Goal: Check status: Check status

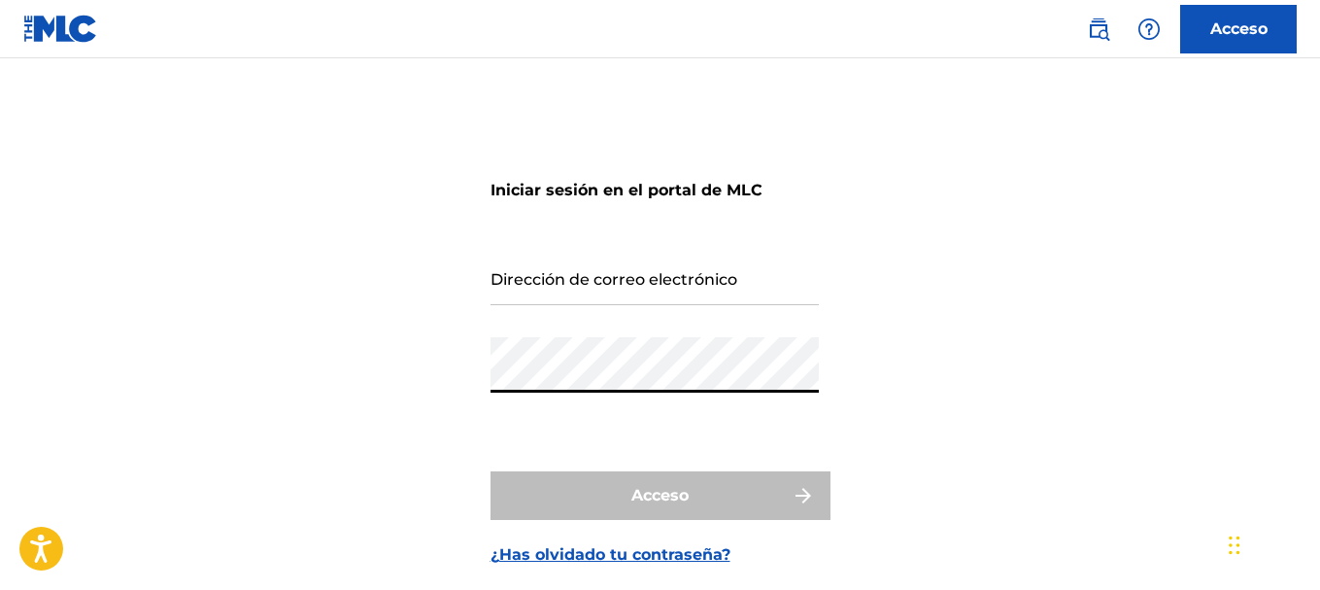
type input "[EMAIL_ADDRESS][DOMAIN_NAME]"
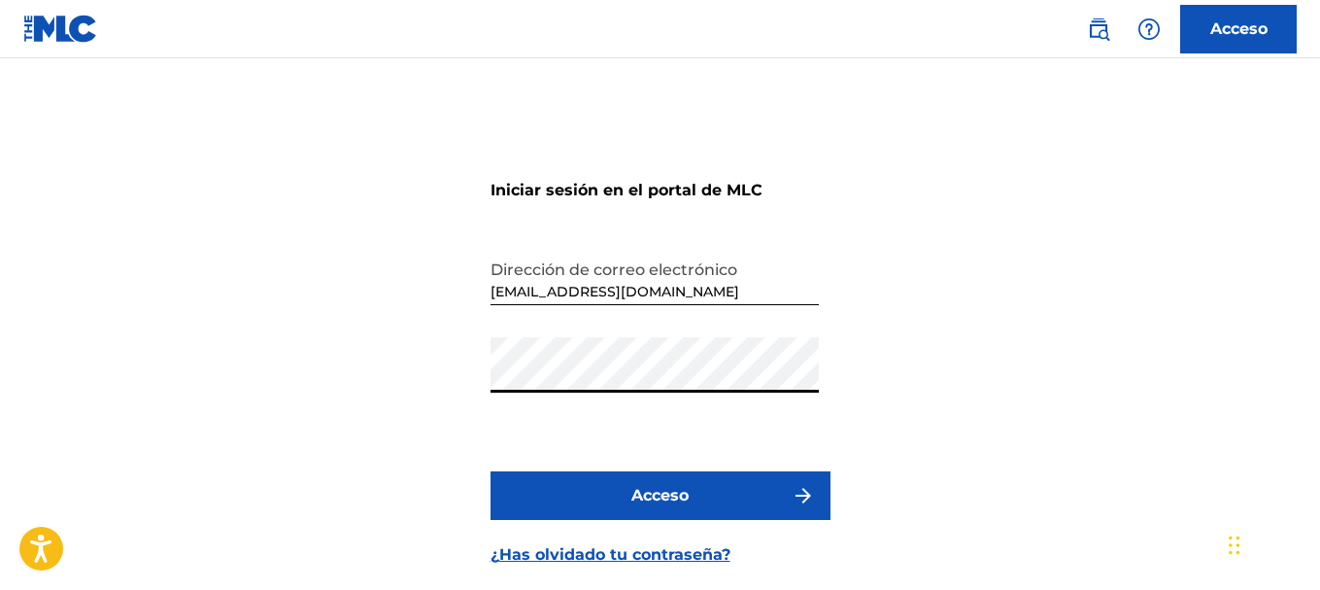
click at [686, 501] on font "Acceso" at bounding box center [659, 495] width 57 height 18
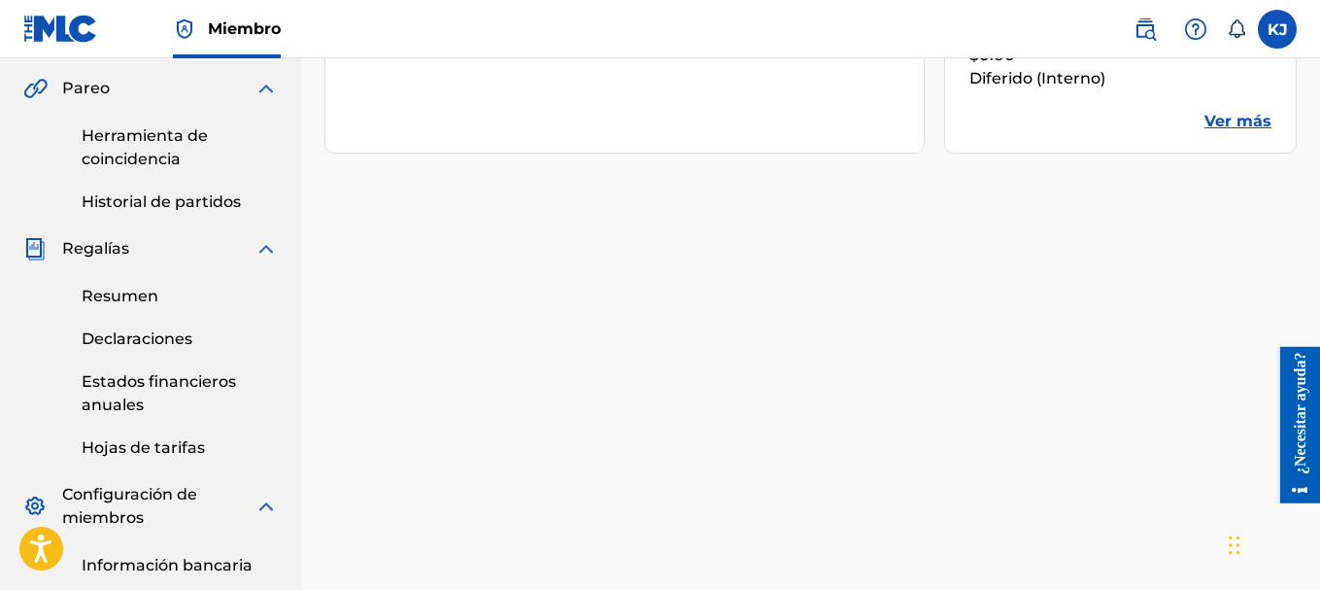
scroll to position [583, 0]
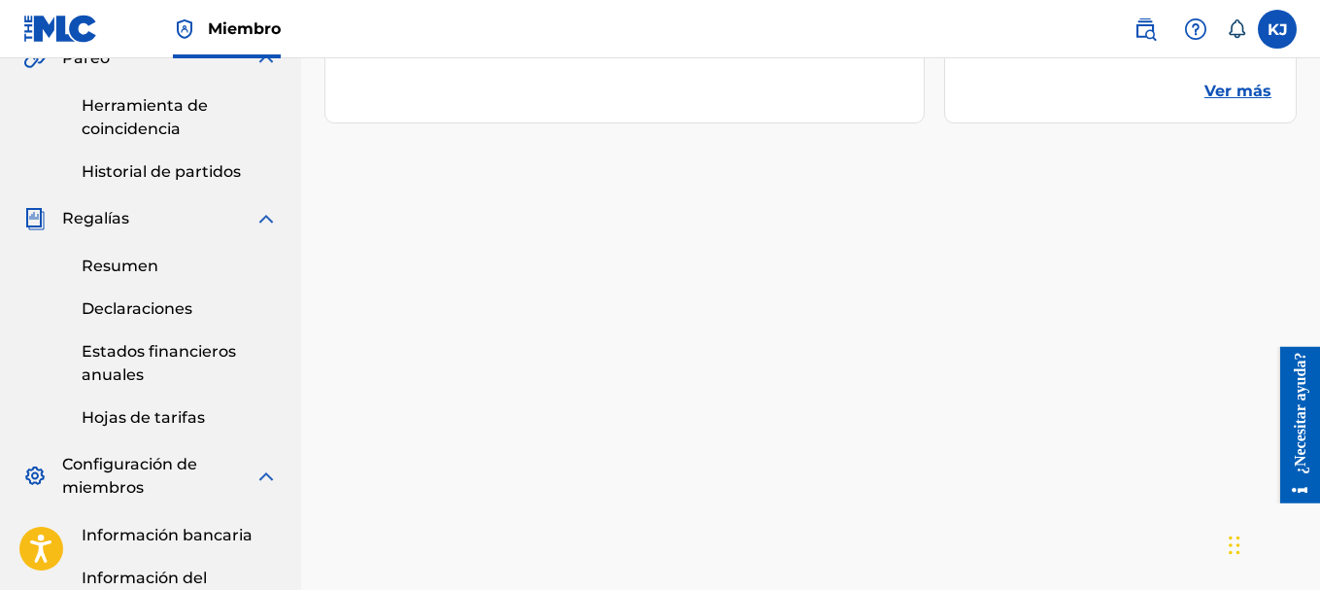
click at [147, 272] on font "Resumen" at bounding box center [120, 265] width 77 height 18
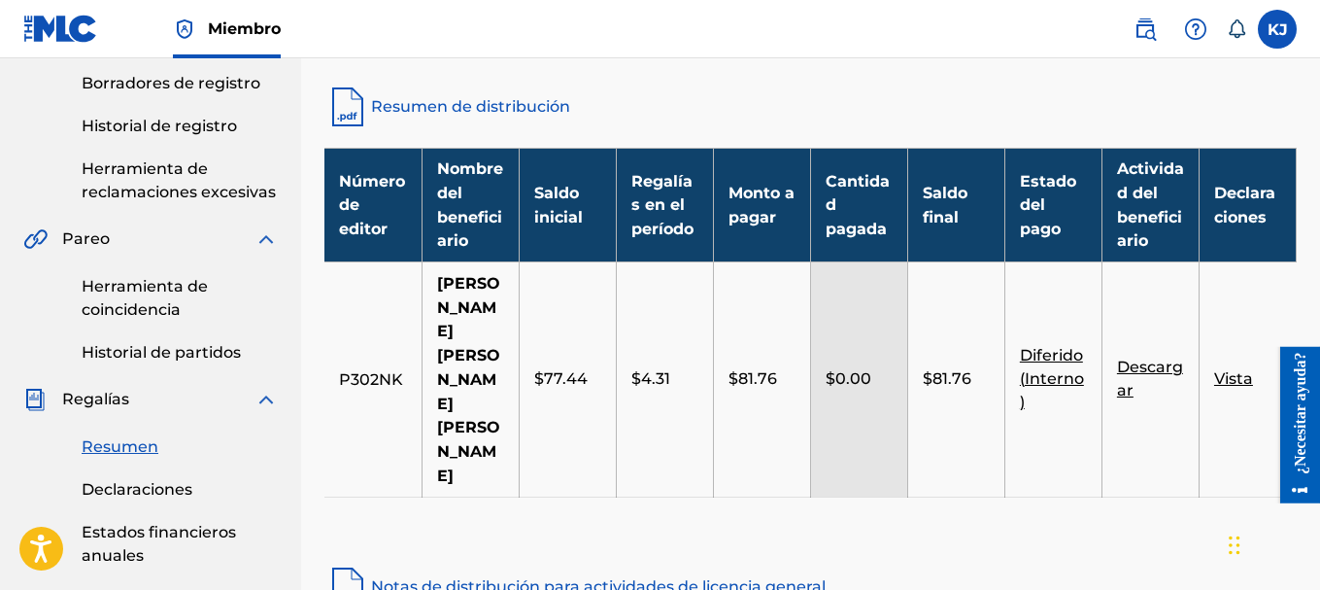
scroll to position [486, 0]
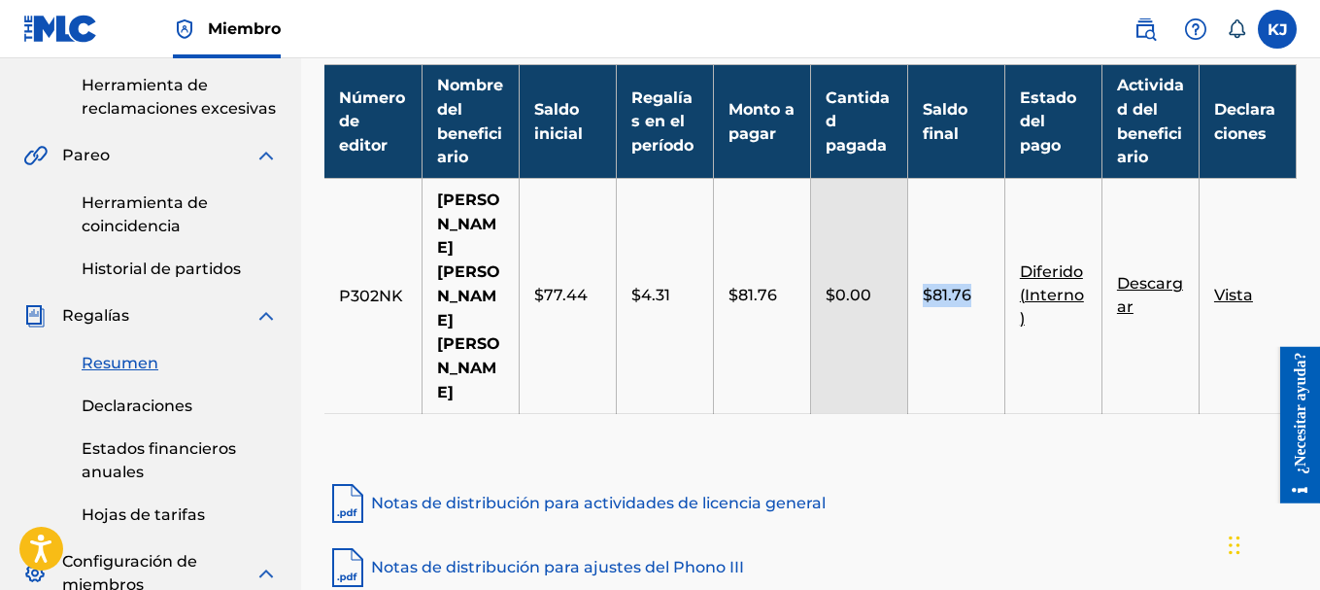
drag, startPoint x: 918, startPoint y: 239, endPoint x: 974, endPoint y: 241, distance: 56.4
click at [974, 241] on td "$81.76" at bounding box center [955, 296] width 97 height 234
click at [974, 283] on td "$81.76" at bounding box center [955, 296] width 97 height 234
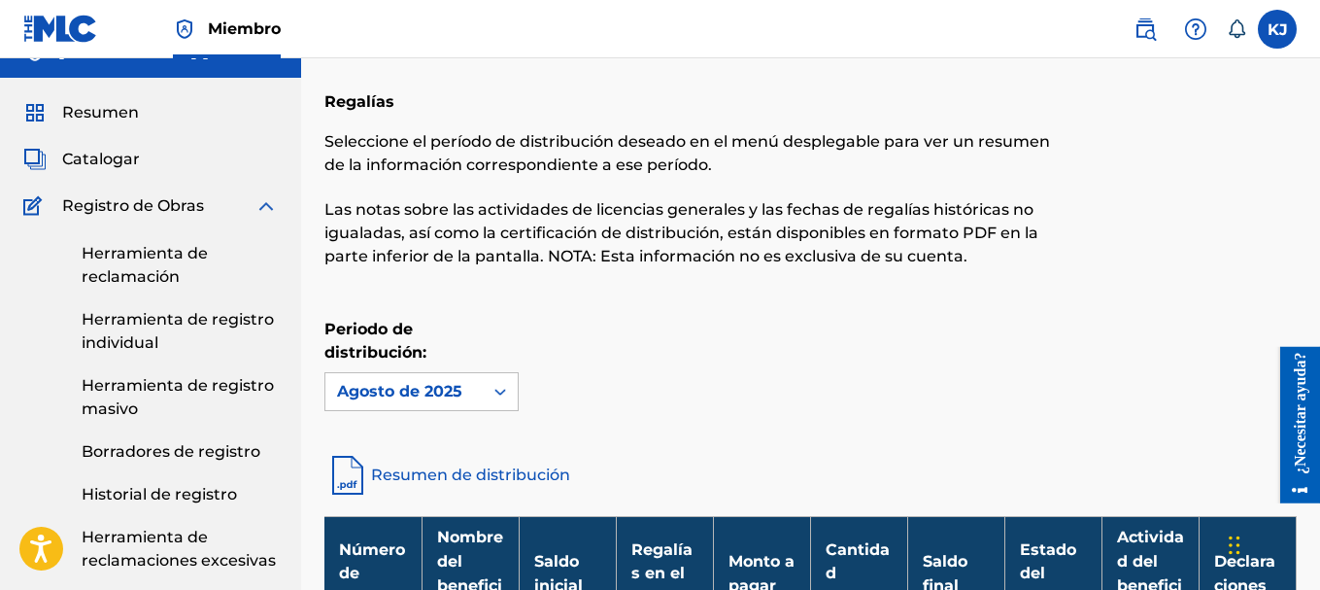
scroll to position [0, 0]
